Goal: Find specific page/section: Find specific page/section

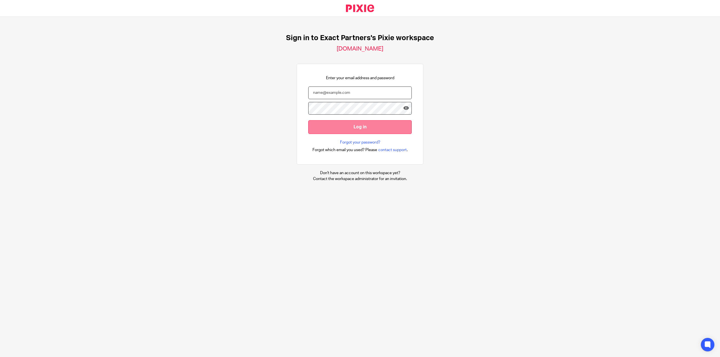
type input "[EMAIL_ADDRESS][DOMAIN_NAME]"
click at [353, 131] on input "Log in" at bounding box center [359, 127] width 103 height 14
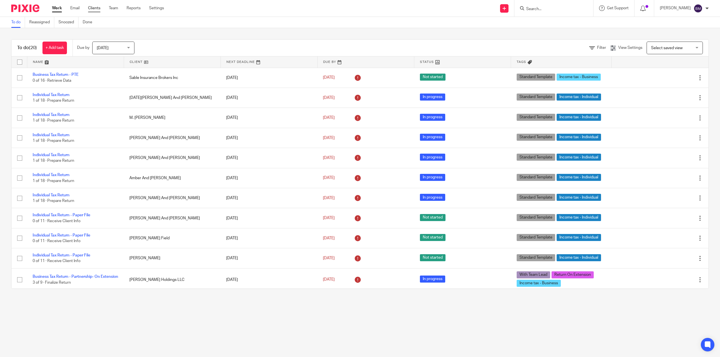
click at [94, 5] on link "Clients" at bounding box center [94, 8] width 12 height 6
click at [0, 357] on nordpass-portal at bounding box center [0, 357] width 0 height 0
